Goal: Task Accomplishment & Management: Complete application form

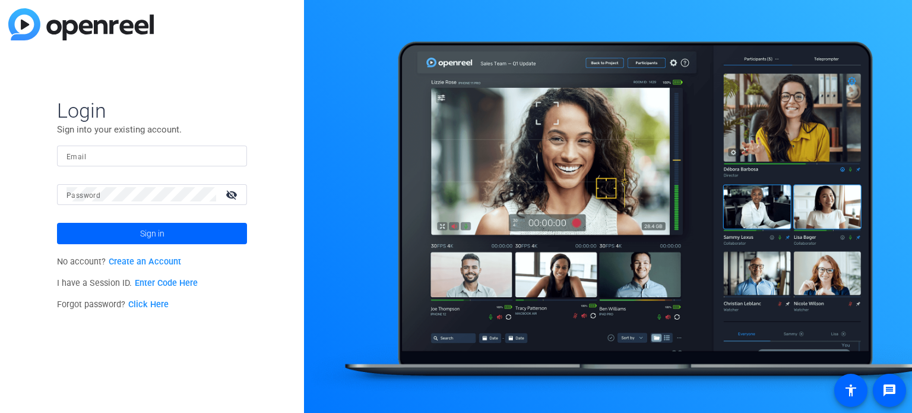
click at [138, 260] on link "Create an Account" at bounding box center [145, 262] width 72 height 10
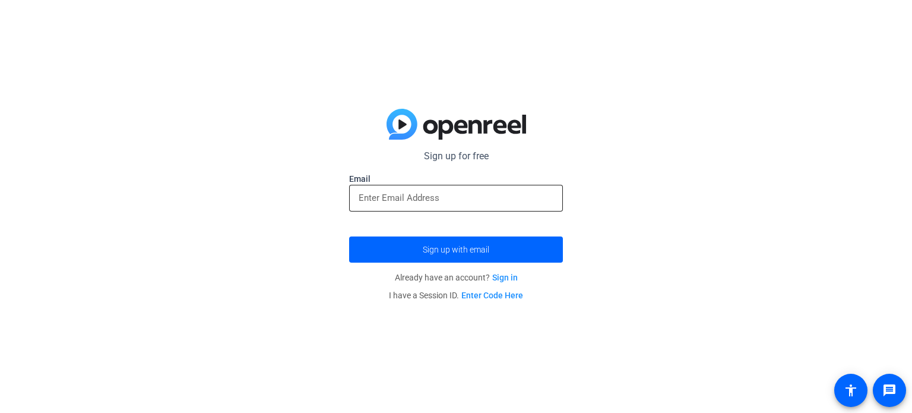
click at [441, 194] on input "email" at bounding box center [456, 198] width 195 height 14
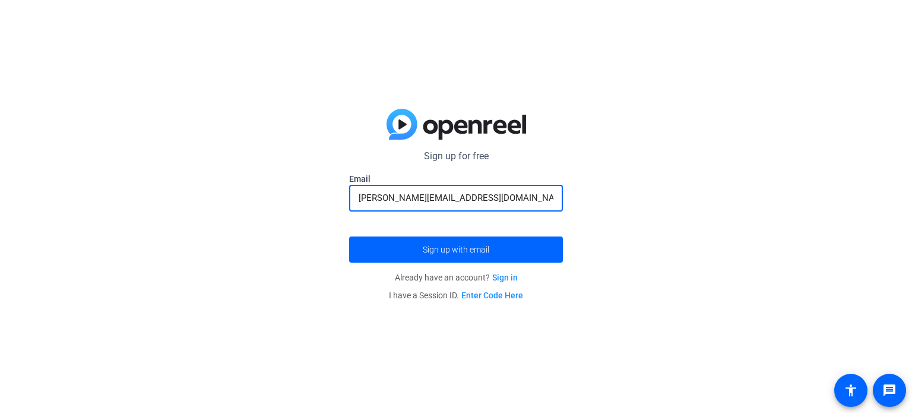
type input "davidk@cdata.com"
click at [349, 236] on button "Sign up with email" at bounding box center [456, 249] width 214 height 26
click at [447, 249] on span "Sign up with email" at bounding box center [456, 249] width 67 height 0
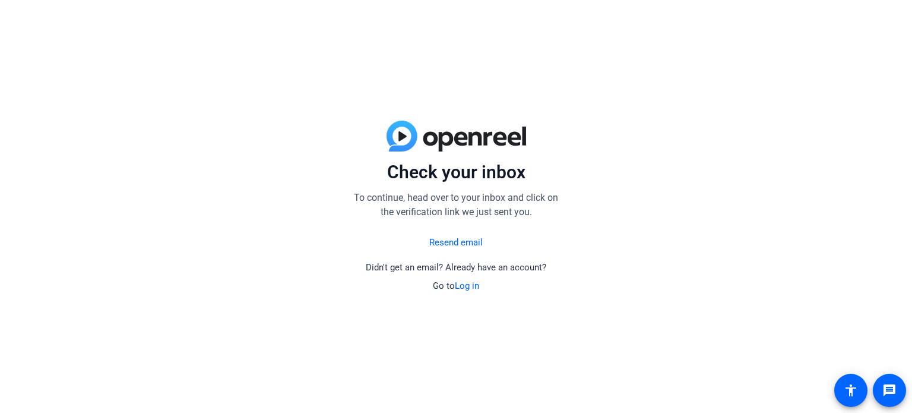
click at [467, 286] on link "Log in" at bounding box center [467, 285] width 24 height 11
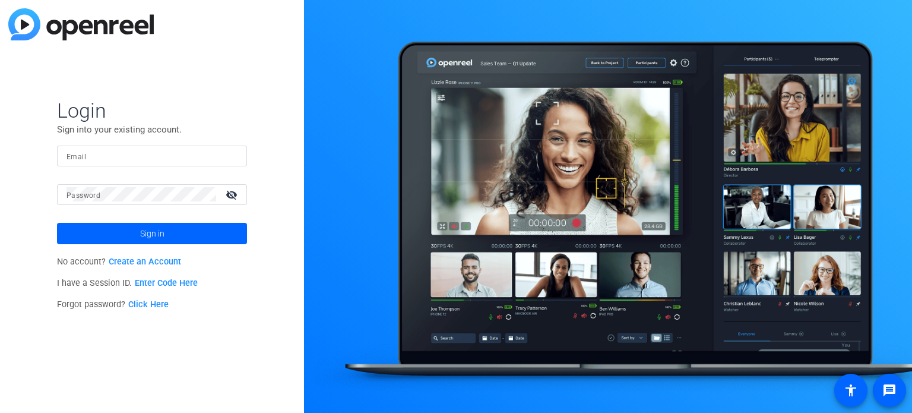
click at [150, 164] on div at bounding box center [152, 156] width 171 height 21
type input "davidk@cdata.com"
click at [108, 237] on span at bounding box center [152, 233] width 190 height 29
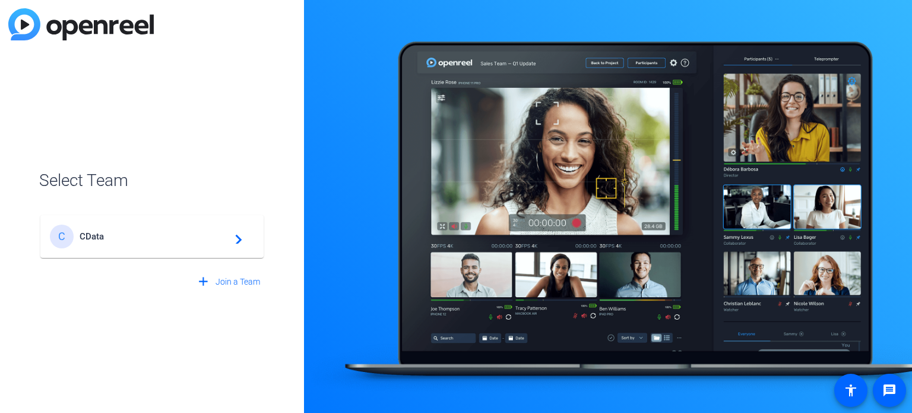
click at [181, 241] on span "CData" at bounding box center [154, 236] width 148 height 11
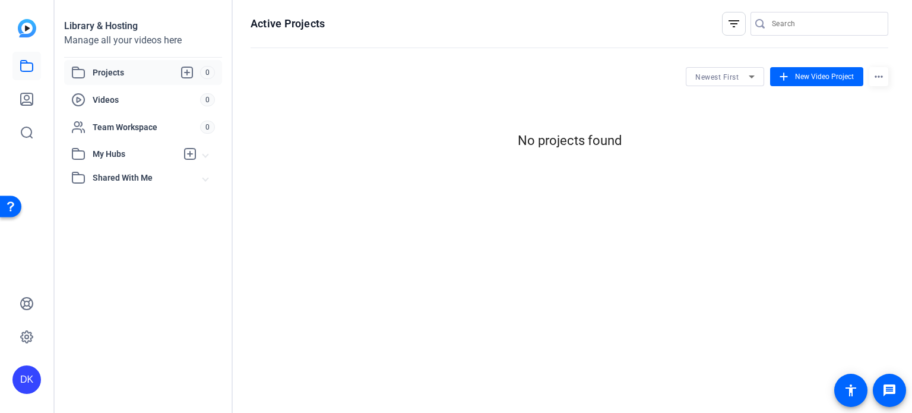
click at [31, 381] on div "DK" at bounding box center [26, 379] width 29 height 29
click at [125, 154] on div at bounding box center [456, 206] width 912 height 413
click at [190, 155] on icon at bounding box center [190, 153] width 11 height 11
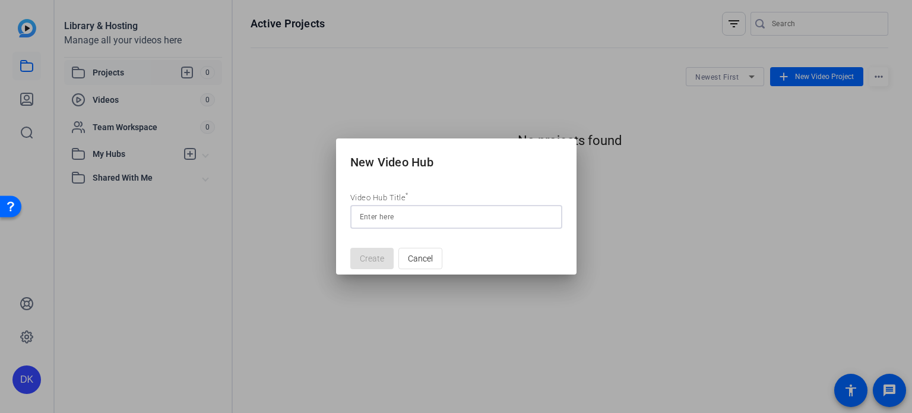
click at [185, 77] on div at bounding box center [456, 206] width 912 height 413
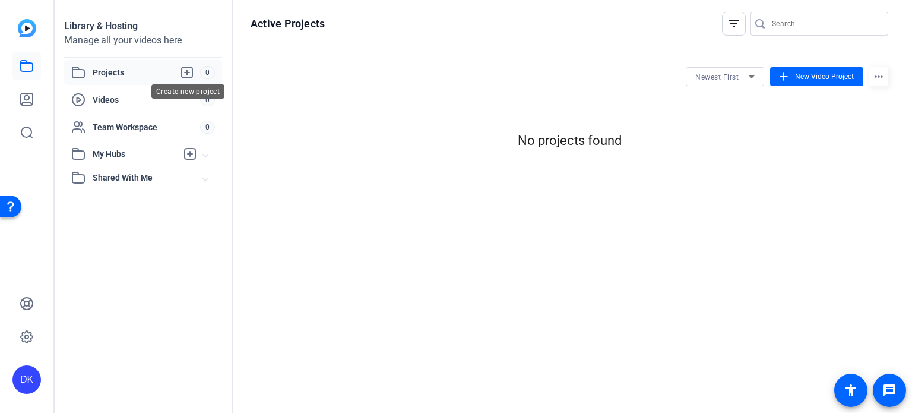
click at [185, 77] on icon at bounding box center [187, 72] width 14 height 14
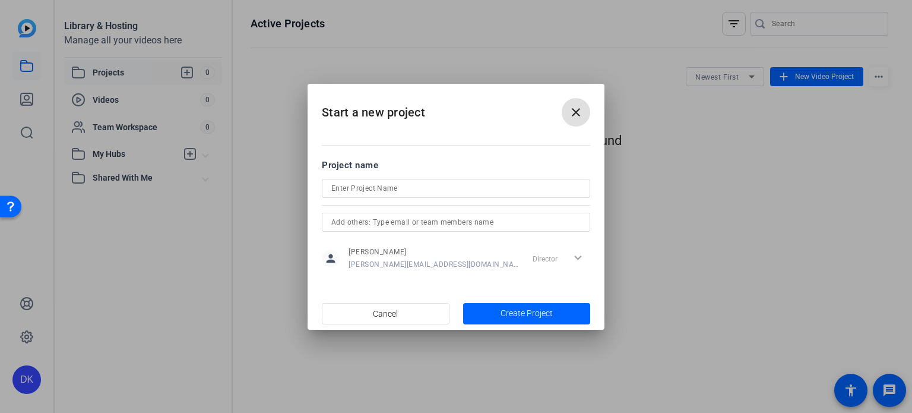
click at [578, 108] on mat-icon "close" at bounding box center [576, 112] width 14 height 14
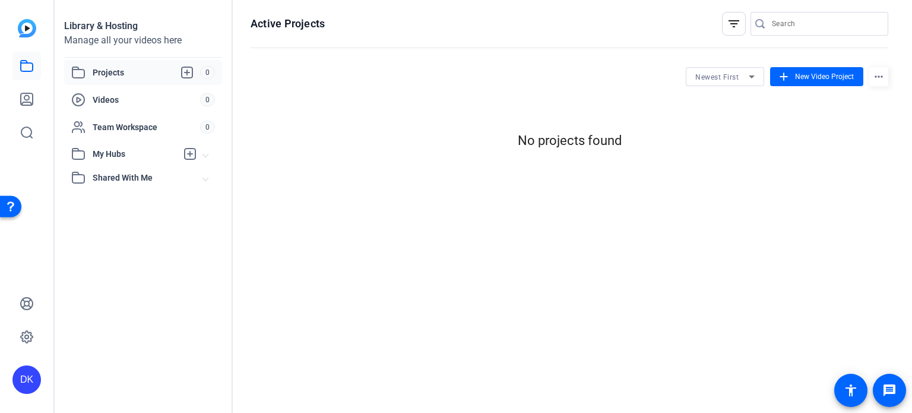
click at [29, 32] on img at bounding box center [27, 28] width 18 height 18
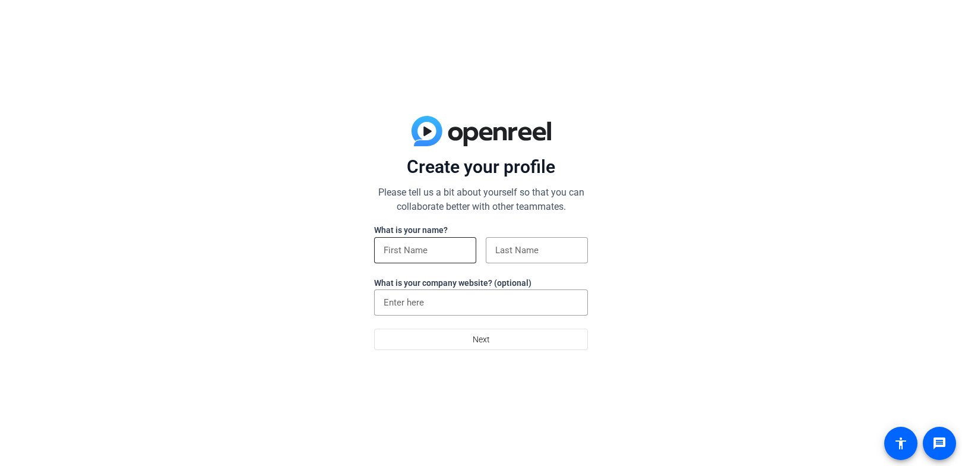
click at [400, 249] on input at bounding box center [425, 250] width 83 height 14
type input "[PERSON_NAME]"
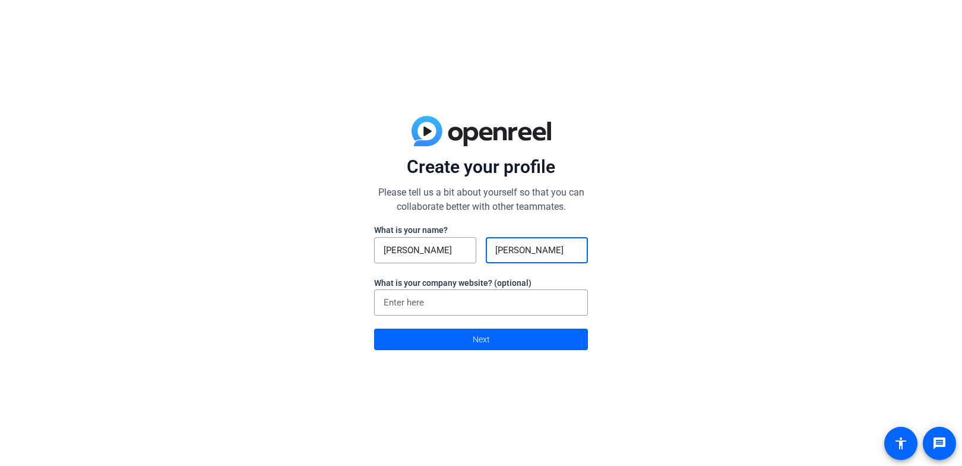
type input "[PERSON_NAME]"
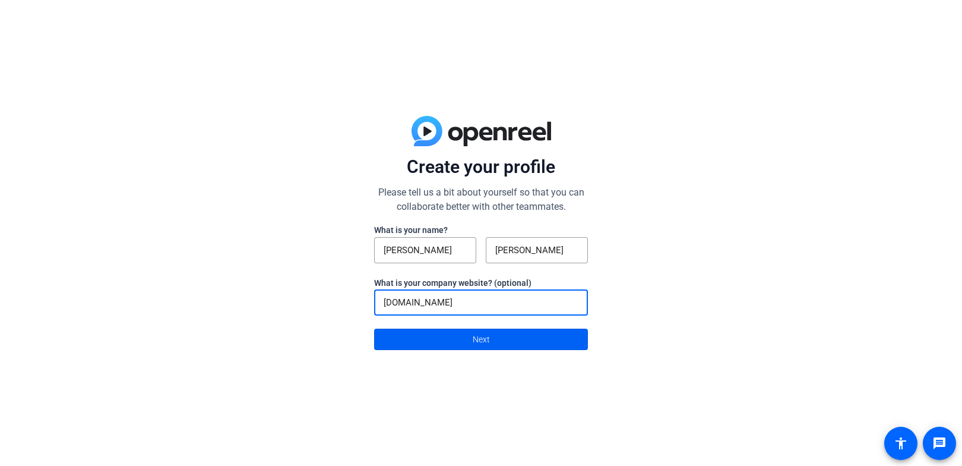
type input "[DOMAIN_NAME]"
click at [479, 344] on span "Next" at bounding box center [481, 339] width 17 height 23
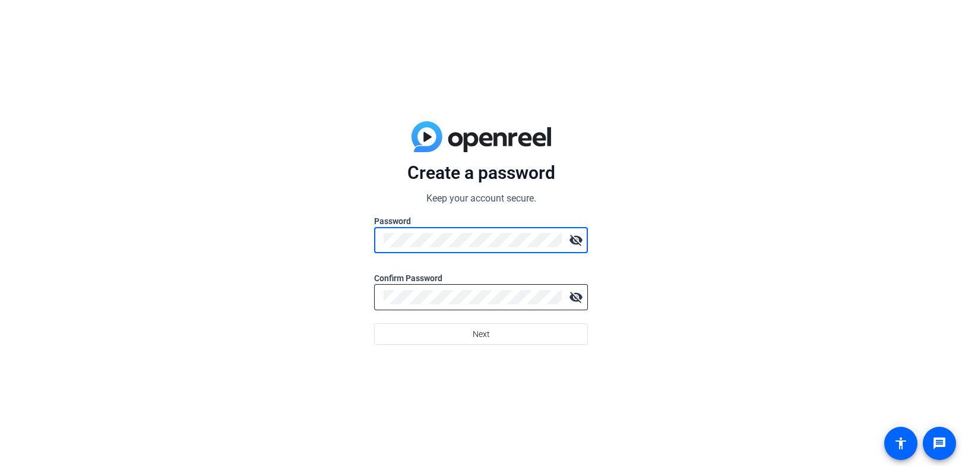
click at [426, 305] on div at bounding box center [473, 297] width 178 height 26
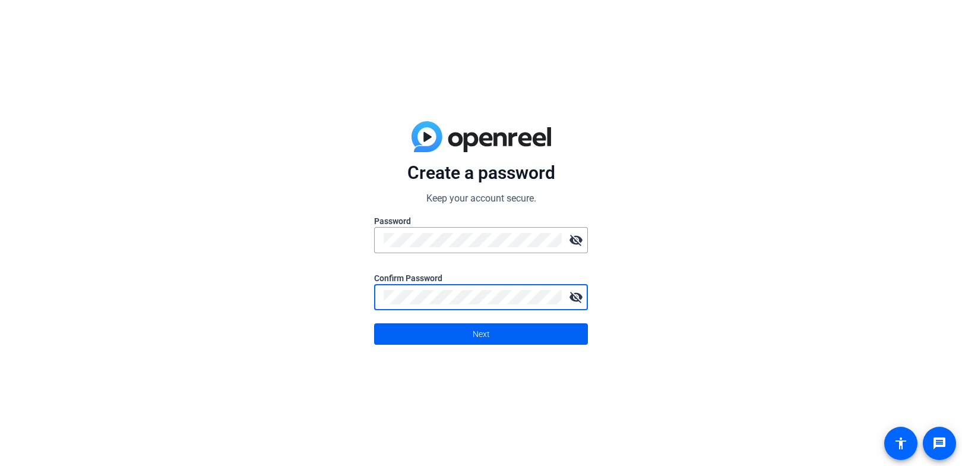
click at [422, 332] on span at bounding box center [481, 334] width 213 height 29
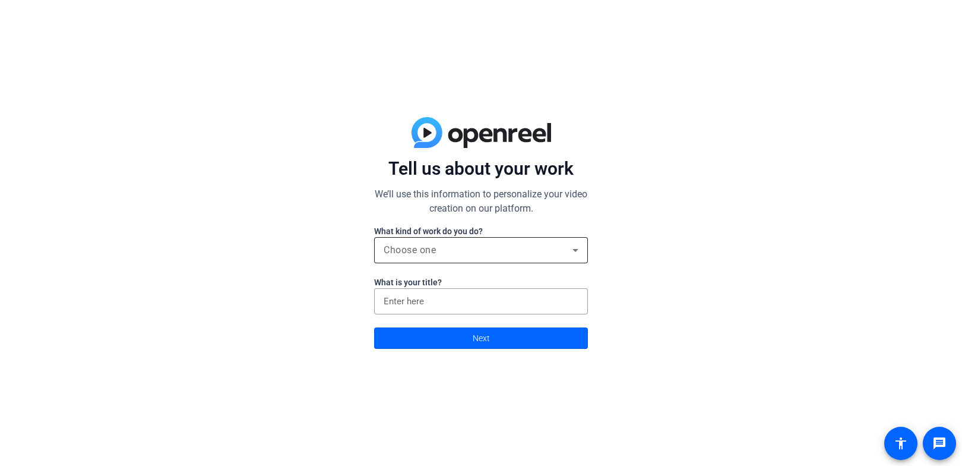
click at [459, 258] on div "Choose one" at bounding box center [481, 250] width 195 height 26
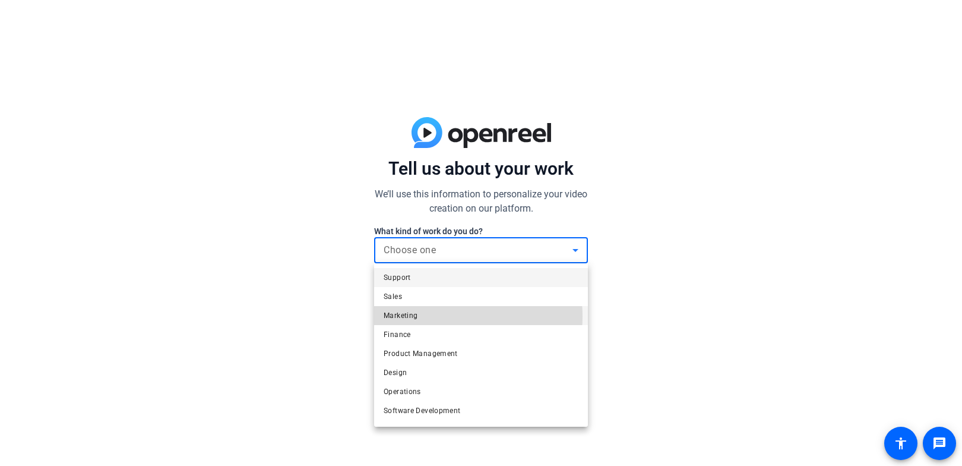
click at [443, 316] on mat-option "Marketing" at bounding box center [481, 315] width 214 height 19
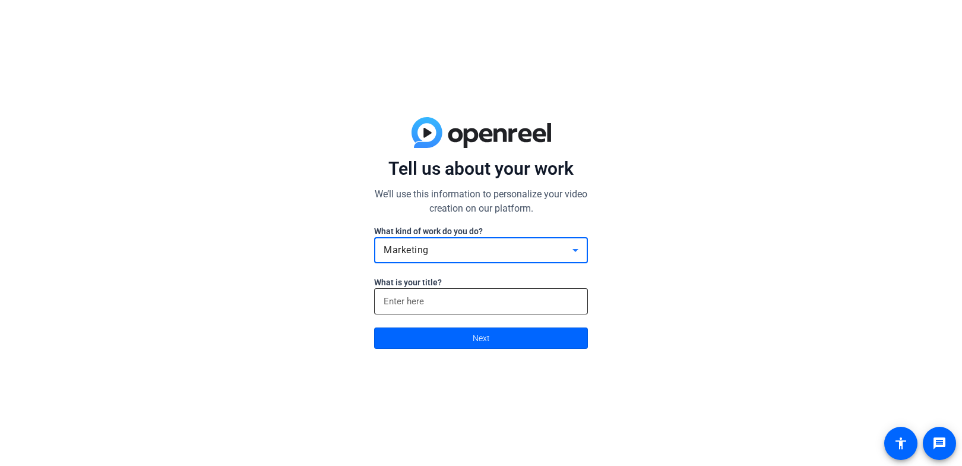
click at [459, 301] on input at bounding box center [481, 301] width 195 height 14
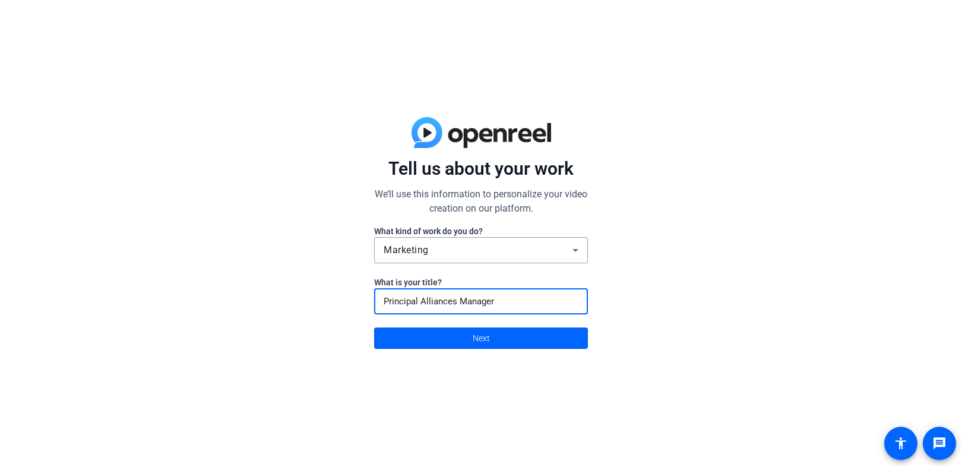
type input "Principal Alliances Manager"
click at [462, 315] on div at bounding box center [481, 320] width 214 height 13
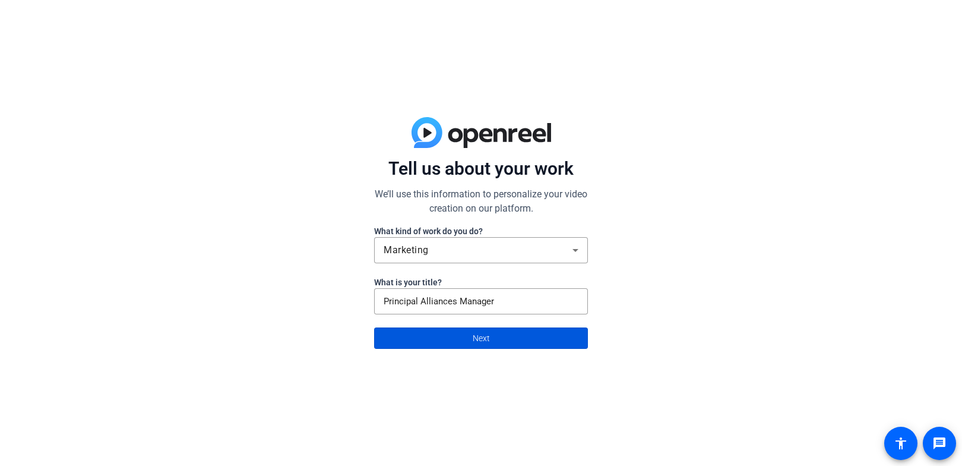
click at [467, 340] on span at bounding box center [481, 338] width 213 height 29
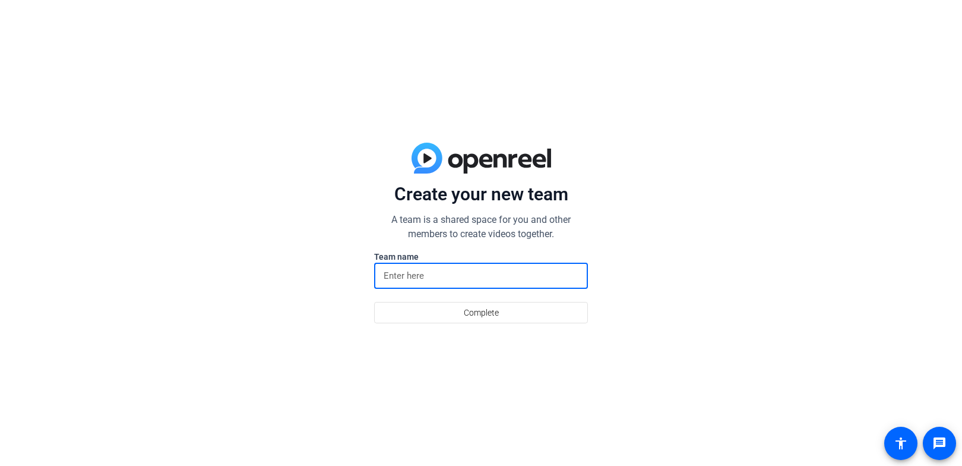
click at [436, 277] on input at bounding box center [481, 275] width 195 height 14
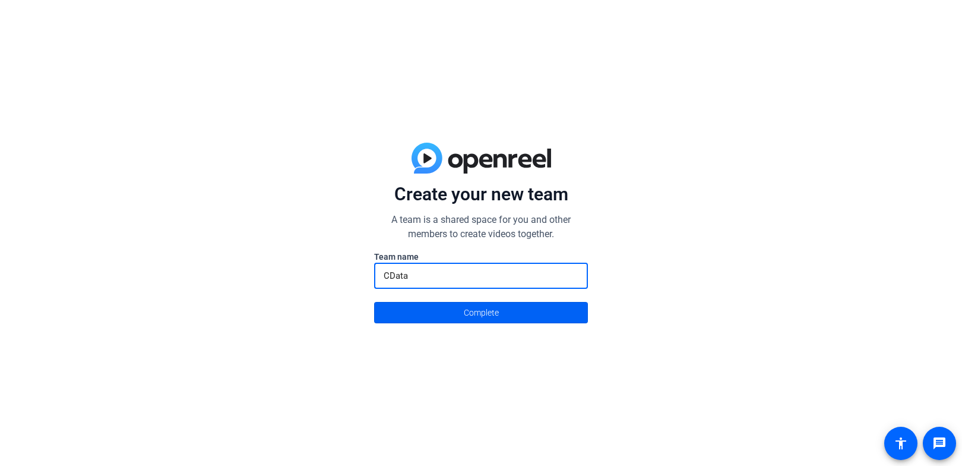
type input "CData"
click at [479, 310] on span "Complete" at bounding box center [481, 312] width 35 height 23
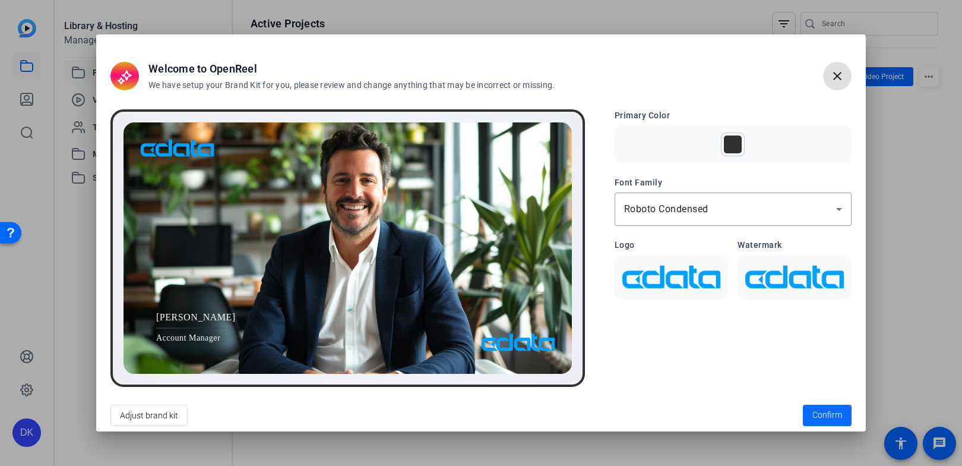
click at [820, 410] on span "Confirm" at bounding box center [828, 415] width 30 height 12
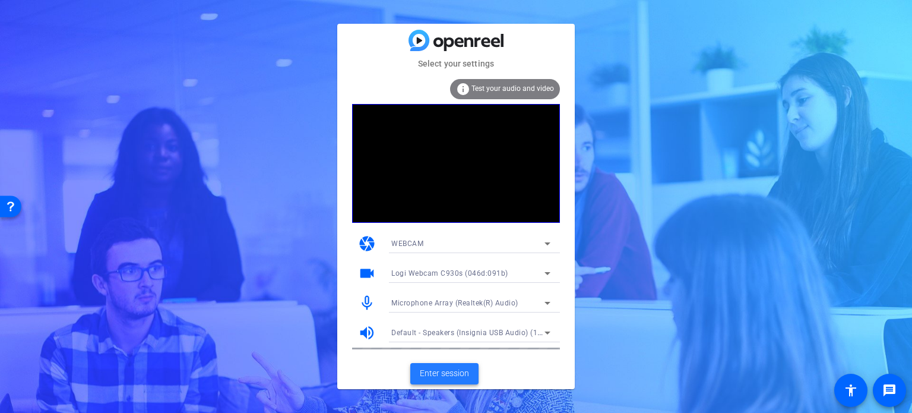
click at [449, 368] on span "Enter session" at bounding box center [444, 373] width 49 height 12
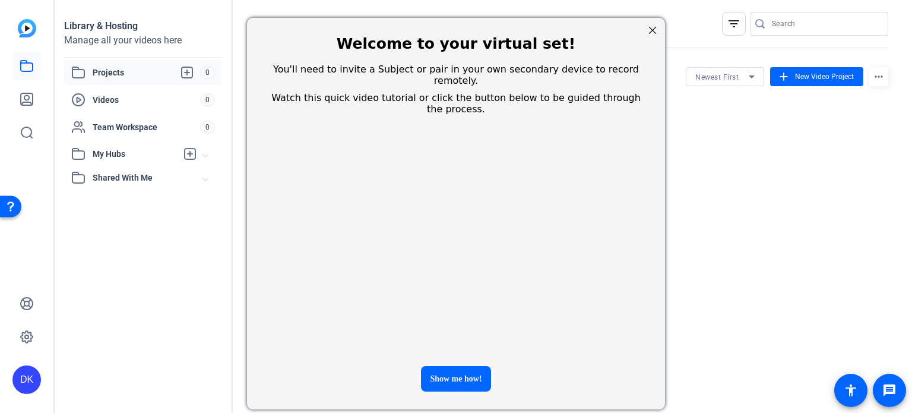
click at [652, 30] on div at bounding box center [652, 30] width 15 height 15
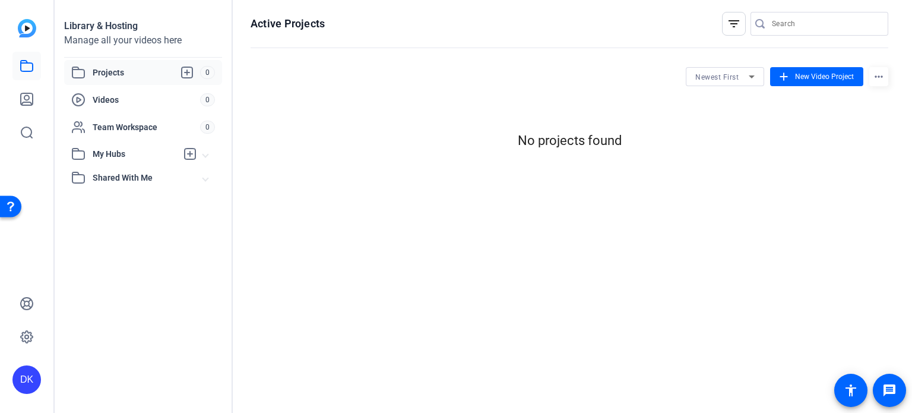
click at [817, 28] on input "Search" at bounding box center [825, 24] width 107 height 14
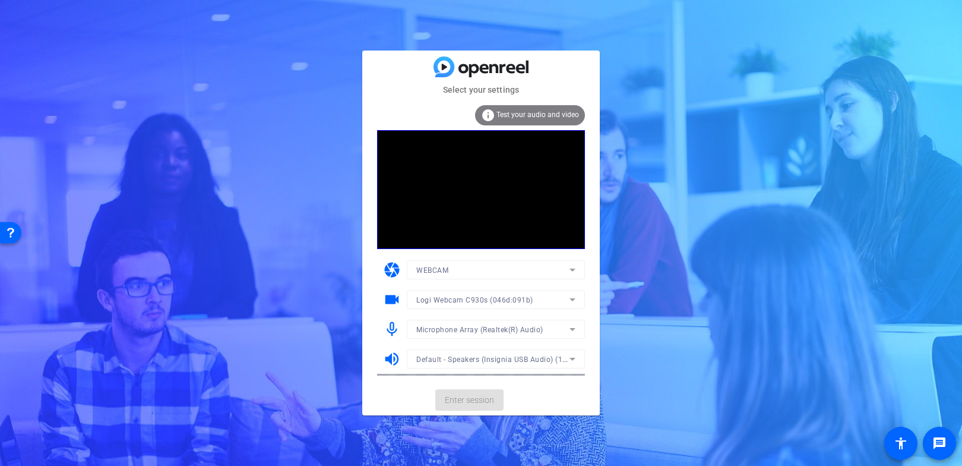
click at [495, 264] on mat-form-field "WEBCAM" at bounding box center [496, 269] width 178 height 19
click at [462, 399] on span "Enter session" at bounding box center [469, 400] width 49 height 12
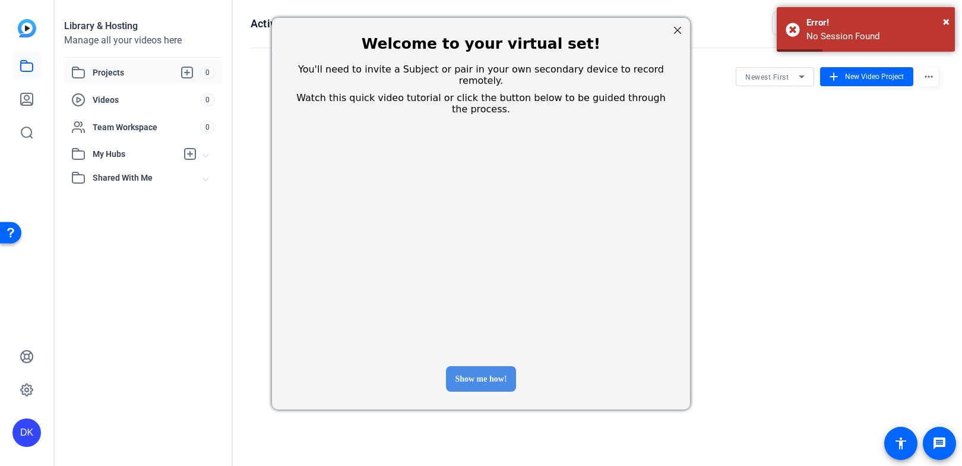
click at [485, 366] on div "Show me how!" at bounding box center [480, 379] width 69 height 26
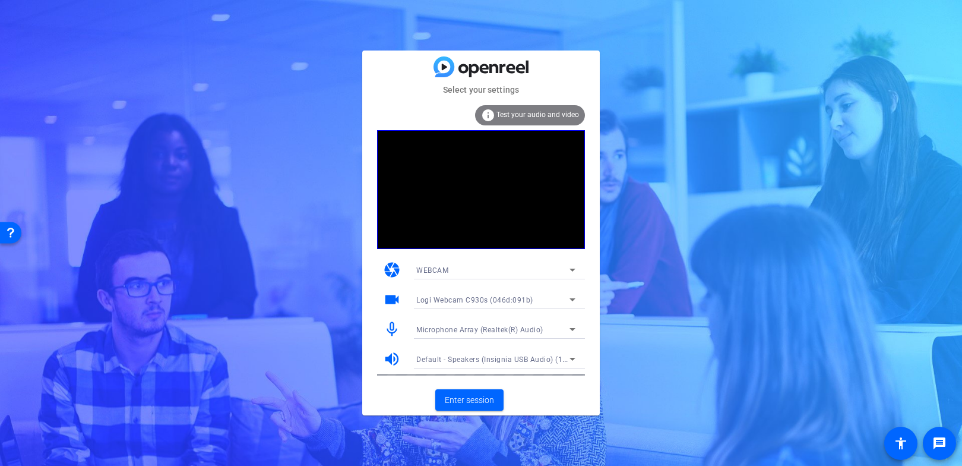
click at [526, 115] on span "Test your audio and video" at bounding box center [538, 114] width 83 height 8
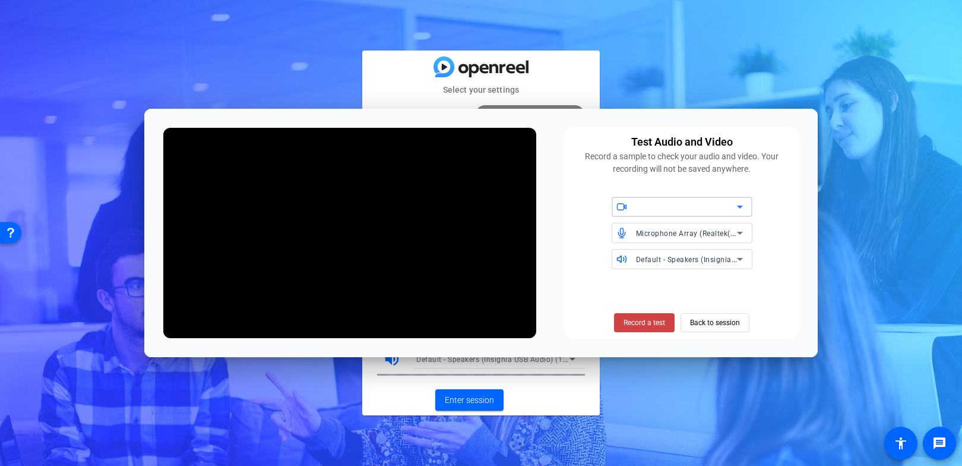
click at [27, 169] on div at bounding box center [21, 162] width 12 height 12
click at [0, 0] on span "Logi Webcam C930s (046d:091b)" at bounding box center [0, 0] width 0 height 0
click at [701, 321] on span "Back to session" at bounding box center [715, 322] width 50 height 23
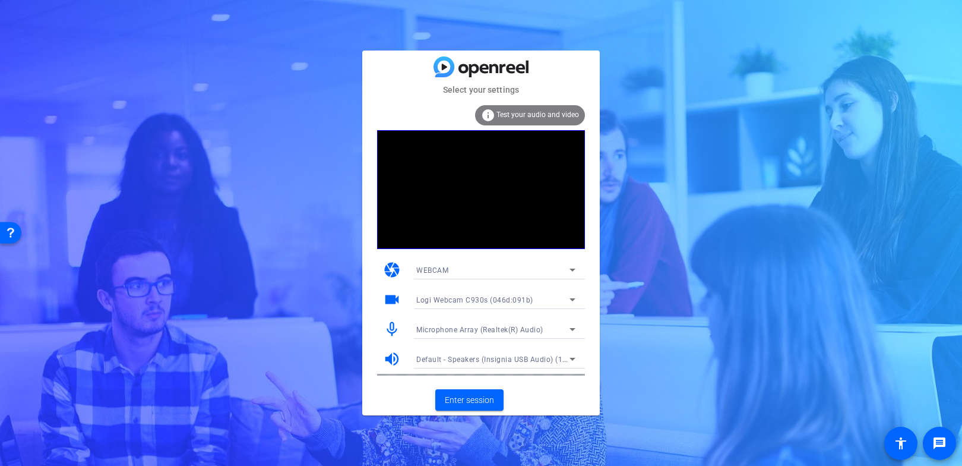
click at [517, 267] on div "WEBCAM" at bounding box center [492, 270] width 153 height 15
click at [495, 298] on mat-option "WEBCAM" at bounding box center [496, 293] width 178 height 19
click at [471, 398] on span "Enter session" at bounding box center [469, 400] width 49 height 12
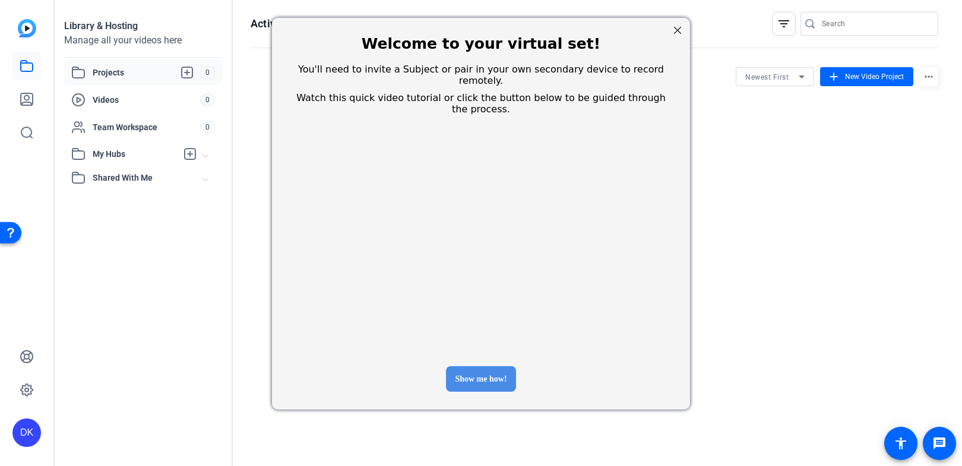
click at [479, 366] on div "Show me how!" at bounding box center [480, 379] width 69 height 26
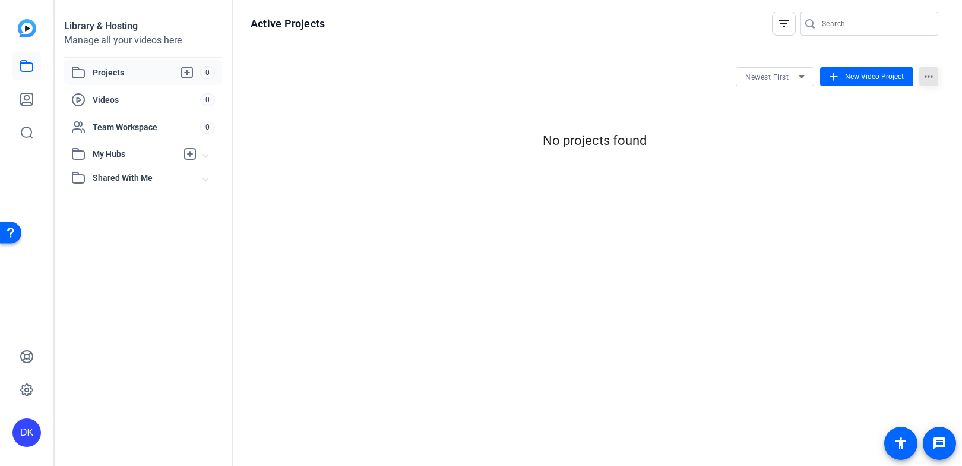
click at [929, 76] on mat-icon "more_horiz" at bounding box center [928, 76] width 19 height 19
click at [26, 102] on div at bounding box center [481, 233] width 962 height 466
click at [28, 130] on icon at bounding box center [27, 132] width 14 height 14
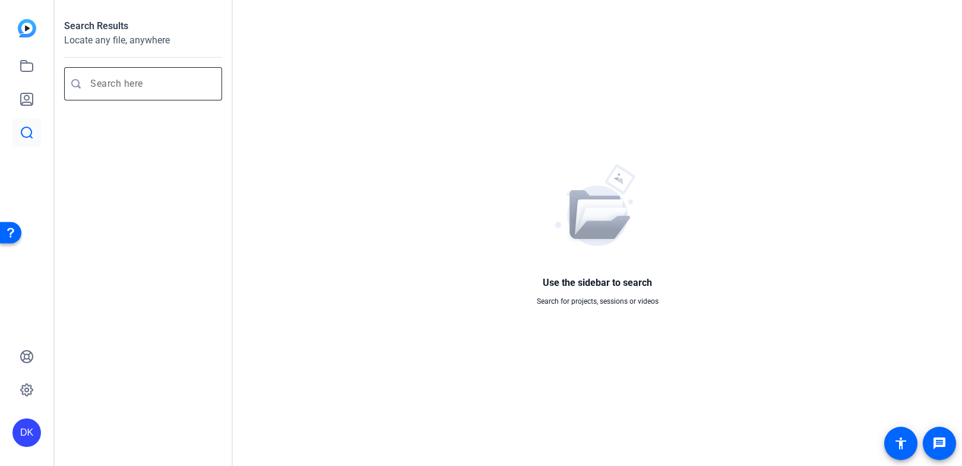
click at [124, 85] on input "Enter search query" at bounding box center [149, 84] width 118 height 14
type input "i had a session id"
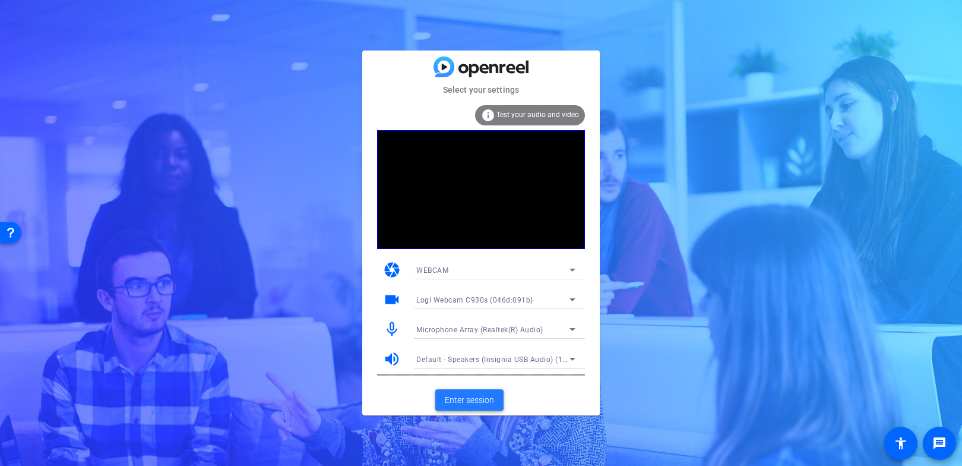
click at [475, 402] on span "Enter session" at bounding box center [469, 400] width 49 height 12
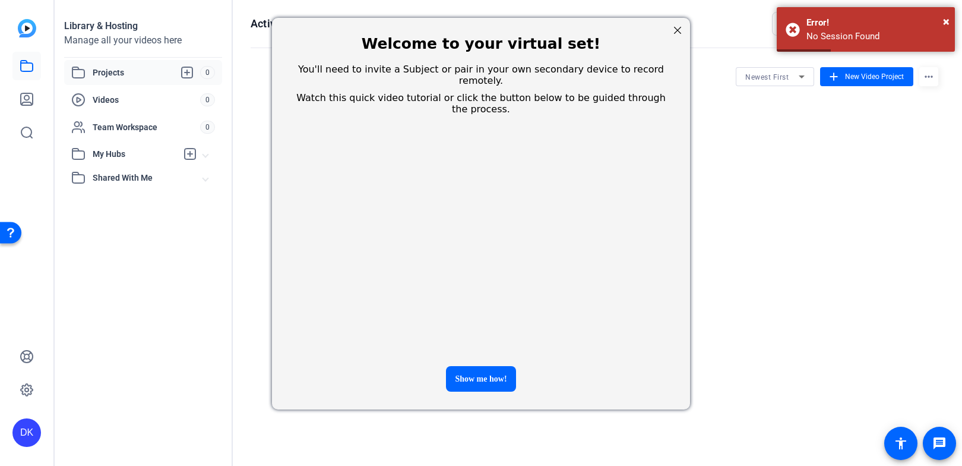
click at [678, 32] on div at bounding box center [677, 30] width 15 height 15
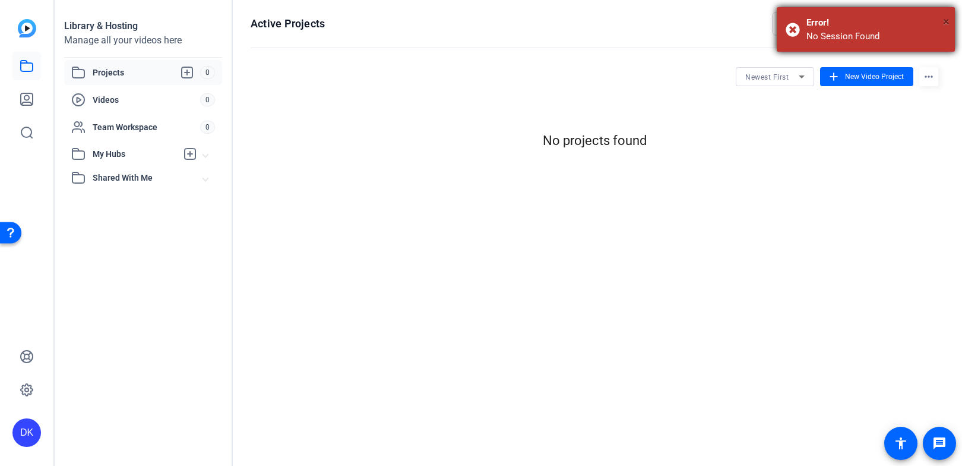
click at [948, 23] on span "×" at bounding box center [946, 21] width 7 height 14
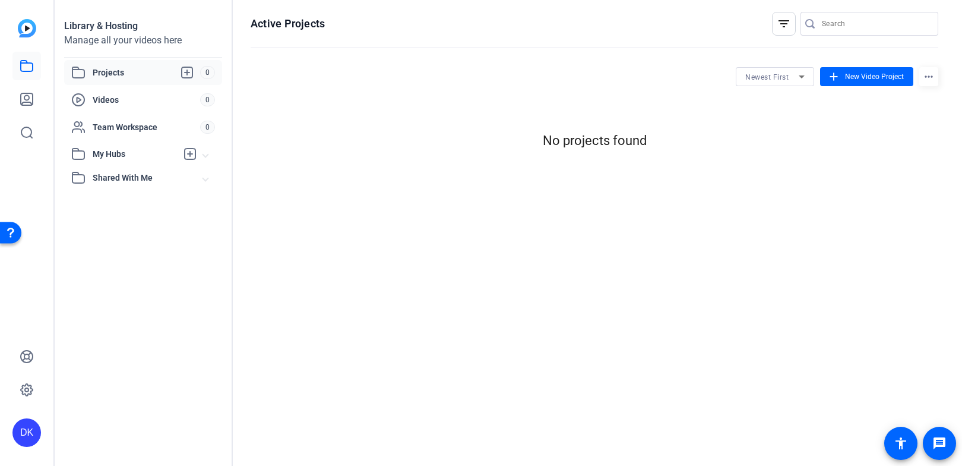
click at [788, 22] on mat-icon "filter_list" at bounding box center [784, 24] width 14 height 14
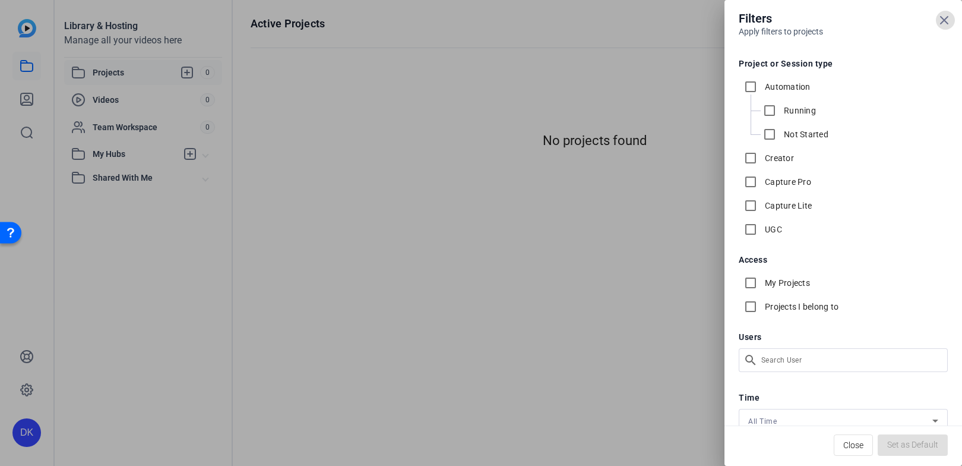
click at [940, 24] on icon at bounding box center [944, 20] width 14 height 14
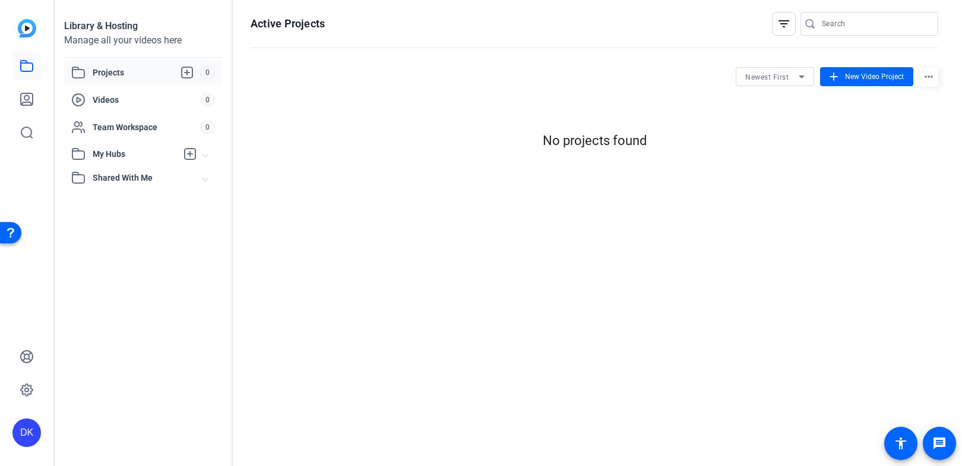
click at [940, 24] on div "Active Projects filter_list Newest First add New Video Project more_horiz No pr…" at bounding box center [594, 233] width 723 height 466
